Goal: Find specific page/section: Find specific page/section

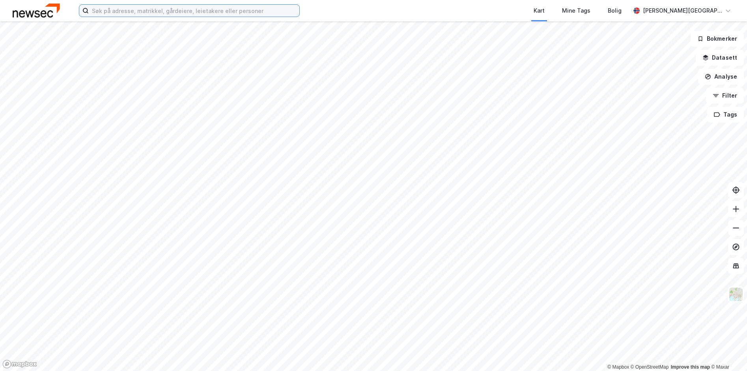
click at [258, 7] on input at bounding box center [194, 11] width 211 height 12
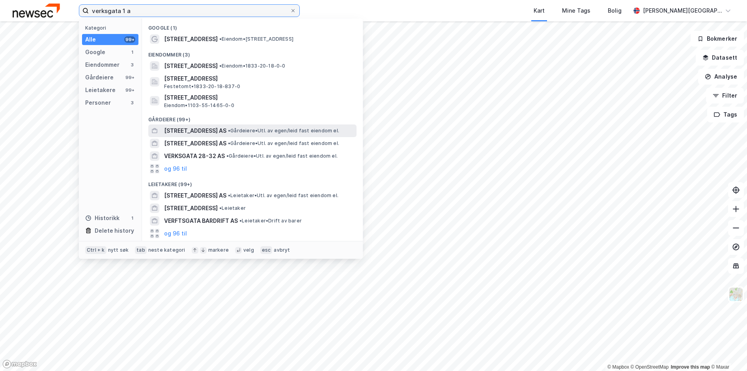
type input "verksgata 1 a"
click at [245, 130] on span "• Gårdeiere • Utl. av egen/leid fast eiendom el." at bounding box center [283, 130] width 111 height 6
